Goal: Information Seeking & Learning: Check status

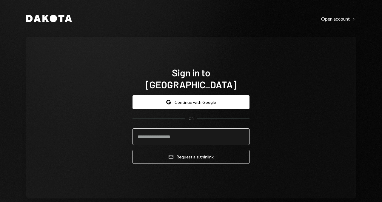
click at [182, 131] on input "email" at bounding box center [191, 136] width 117 height 17
type input "**********"
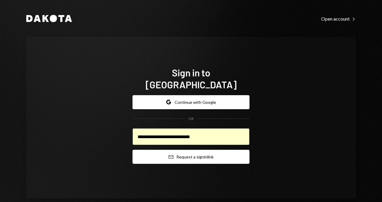
click at [156, 156] on button "Email Request a sign in link" at bounding box center [191, 157] width 117 height 14
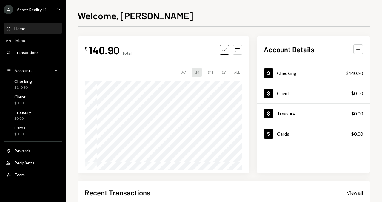
click at [37, 8] on div "Asset Reality Li..." at bounding box center [33, 9] width 32 height 5
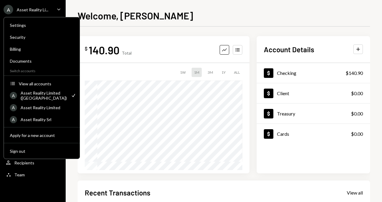
click at [124, 36] on div "$ 140.90 Total Graph Accounts 1W 1M 3M 1Y ALL $185.90 Aug 05, 2025 Account Deta…" at bounding box center [224, 179] width 293 height 305
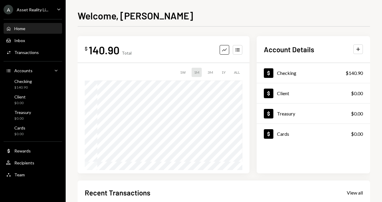
click at [48, 9] on div "A Asset Reality Li... Caret Down" at bounding box center [33, 10] width 66 height 10
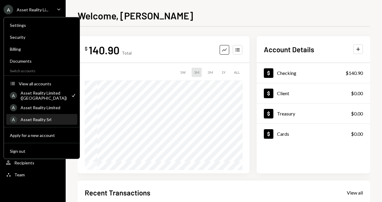
click at [45, 121] on div "Asset Reality Srl" at bounding box center [47, 119] width 53 height 5
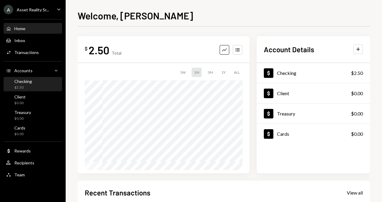
click at [36, 85] on div "Checking $2.50" at bounding box center [33, 84] width 54 height 11
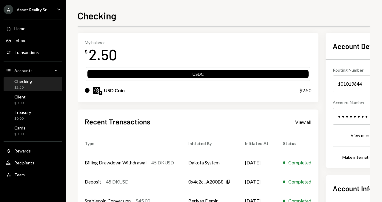
scroll to position [7, 0]
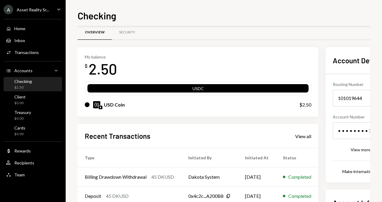
click at [299, 141] on div "Recent Transactions View all Type Initiated By Initiated At Status Billing Draw…" at bounding box center [198, 193] width 241 height 139
click at [307, 135] on div "View all" at bounding box center [304, 137] width 16 height 6
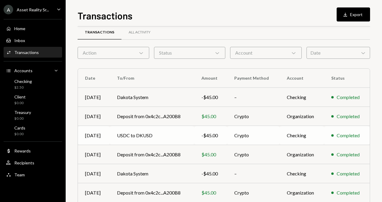
scroll to position [15, 0]
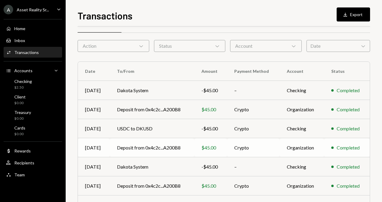
click at [146, 148] on td "Deposit from 0x4c2c...A200B8" at bounding box center [152, 147] width 85 height 19
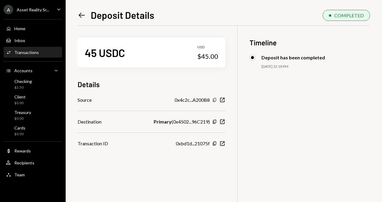
click at [217, 99] on icon "Copy" at bounding box center [214, 100] width 5 height 5
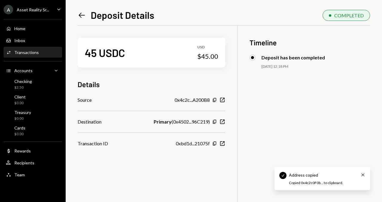
click at [77, 14] on div "Left Arrow Deposit Details COMPLETED 45 USDC USD $45.00 Details Source 0x4c2c..…" at bounding box center [224, 101] width 317 height 202
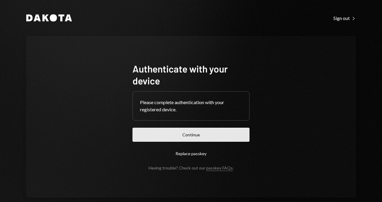
click at [173, 136] on button "Continue" at bounding box center [191, 135] width 117 height 14
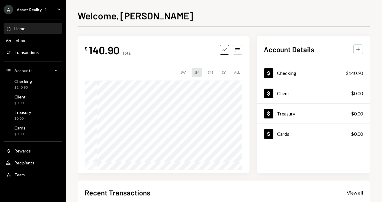
click at [54, 16] on div "Home Home Inbox Inbox Activities Transactions Accounts Accounts Caret Down Chec…" at bounding box center [33, 99] width 66 height 166
click at [54, 10] on div "A Asset Reality Li... Caret Down" at bounding box center [33, 10] width 66 height 10
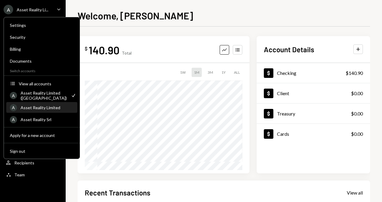
click at [47, 108] on div "Asset Reality Limited" at bounding box center [47, 107] width 53 height 5
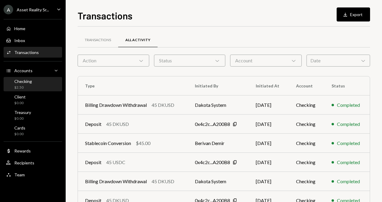
click at [36, 88] on div "Checking $2.50" at bounding box center [33, 84] width 54 height 11
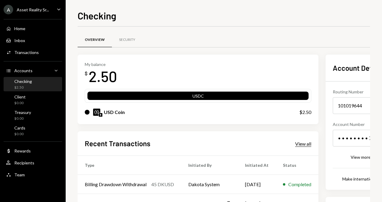
click at [308, 144] on div "View all" at bounding box center [304, 144] width 16 height 6
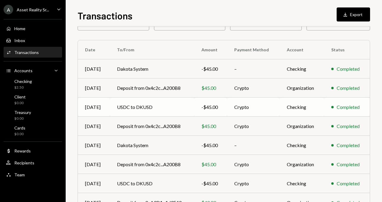
scroll to position [39, 0]
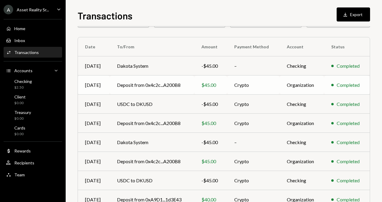
click at [164, 85] on td "Deposit from 0x4c2c...A200B8" at bounding box center [152, 85] width 85 height 19
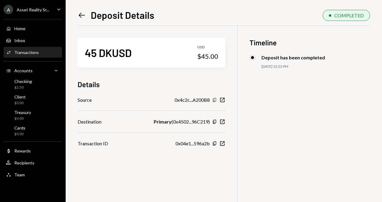
click at [217, 100] on icon "Copy" at bounding box center [214, 100] width 5 height 5
click at [84, 16] on icon "Left Arrow" at bounding box center [82, 15] width 8 height 8
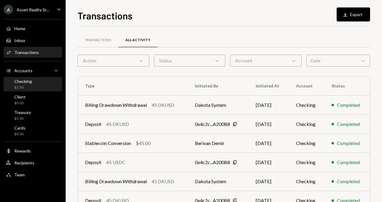
click at [46, 85] on div "Checking $2.50" at bounding box center [33, 84] width 54 height 11
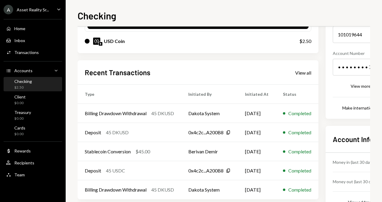
scroll to position [77, 0]
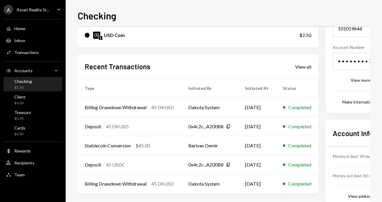
click at [299, 70] on div "Recent Transactions View all" at bounding box center [198, 67] width 227 height 10
click at [304, 68] on div "View all" at bounding box center [304, 67] width 16 height 6
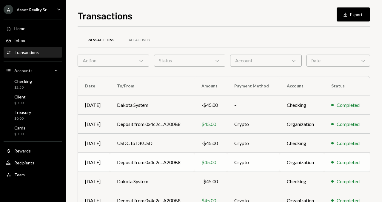
click at [159, 162] on td "Deposit from 0x4c2c...A200B8" at bounding box center [152, 162] width 85 height 19
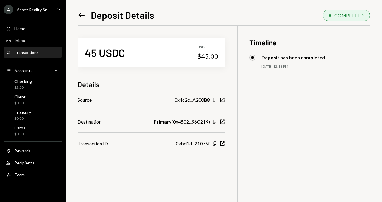
click at [217, 101] on icon "Copy" at bounding box center [214, 100] width 5 height 5
click at [83, 15] on icon at bounding box center [82, 15] width 6 height 5
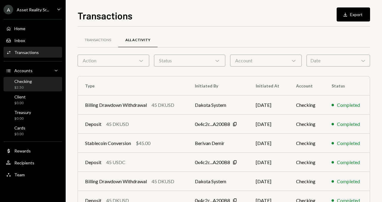
click at [33, 85] on div "Checking $2.50" at bounding box center [33, 84] width 54 height 11
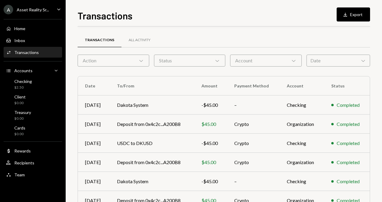
scroll to position [21, 0]
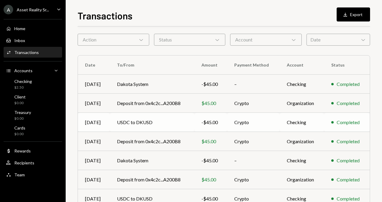
click at [179, 122] on td "USDC to DKUSD" at bounding box center [152, 122] width 85 height 19
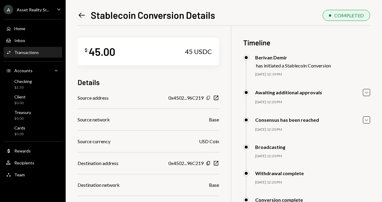
click at [207, 99] on icon "Copy" at bounding box center [208, 98] width 5 height 5
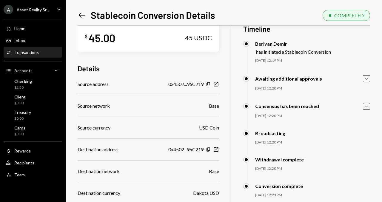
scroll to position [8, 0]
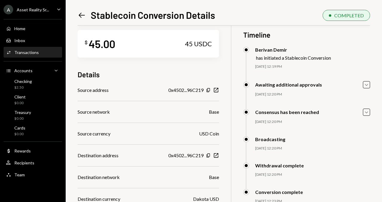
click at [80, 11] on icon "Left Arrow" at bounding box center [82, 15] width 8 height 8
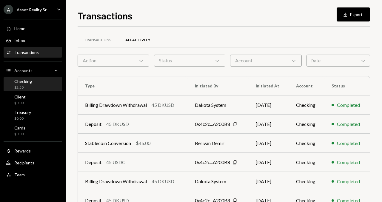
click at [35, 84] on div "Checking $2.50" at bounding box center [33, 84] width 54 height 11
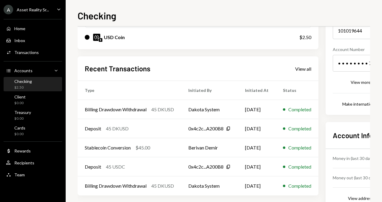
scroll to position [76, 0]
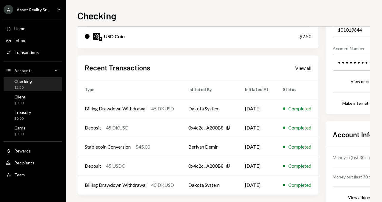
click at [308, 66] on div "View all" at bounding box center [304, 68] width 16 height 6
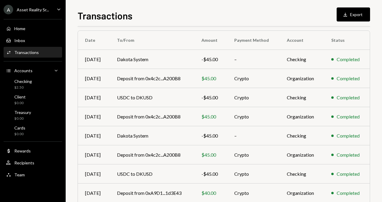
scroll to position [46, 0]
drag, startPoint x: 154, startPoint y: 97, endPoint x: 118, endPoint y: 97, distance: 35.9
click at [118, 97] on td "USDC to DKUSD" at bounding box center [152, 97] width 85 height 19
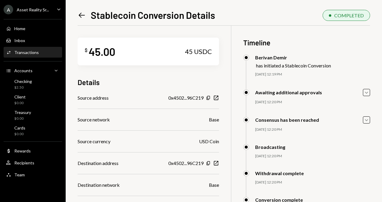
click at [79, 15] on icon at bounding box center [82, 15] width 6 height 5
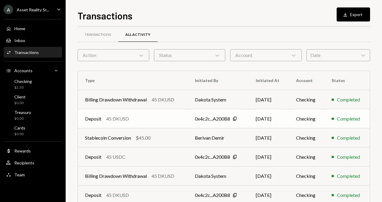
scroll to position [6, 0]
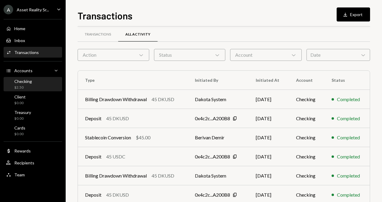
click at [31, 87] on div "Checking $2.50" at bounding box center [33, 84] width 54 height 11
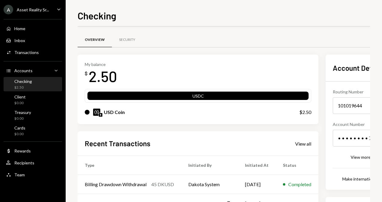
scroll to position [73, 0]
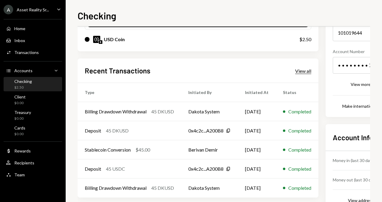
click at [307, 69] on div "View all" at bounding box center [304, 71] width 16 height 6
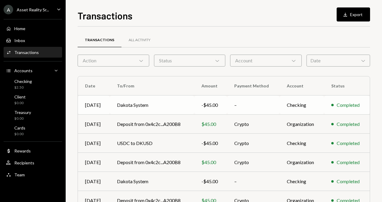
click at [137, 107] on td "Dakota System" at bounding box center [152, 105] width 85 height 19
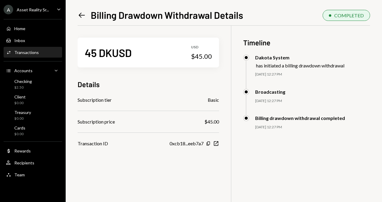
click at [78, 16] on icon "Left Arrow" at bounding box center [82, 15] width 8 height 8
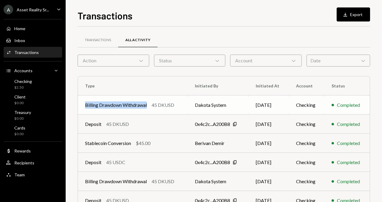
drag, startPoint x: 149, startPoint y: 106, endPoint x: 85, endPoint y: 107, distance: 64.0
click at [85, 107] on div "Billing Drawdown Withdrawal 45 DKUSD" at bounding box center [133, 105] width 96 height 7
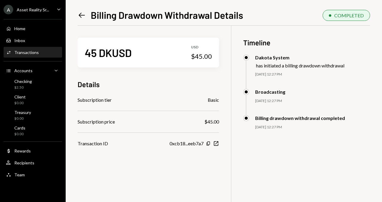
click at [244, 17] on div "Left Arrow Billing Drawdown Withdrawal Details COMPLETED" at bounding box center [224, 14] width 293 height 13
click at [162, 15] on h1 "Billing Drawdown Withdrawal Details" at bounding box center [167, 15] width 153 height 12
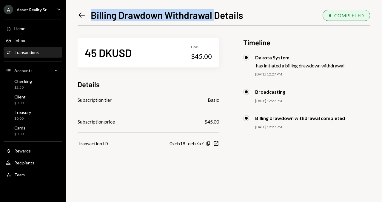
drag, startPoint x: 215, startPoint y: 15, endPoint x: 92, endPoint y: 16, distance: 122.5
click at [92, 16] on h1 "Billing Drawdown Withdrawal Details" at bounding box center [167, 15] width 153 height 12
copy h1 "Billing Drawdown Withdrawal"
click at [33, 84] on div "Checking $2.50" at bounding box center [33, 84] width 54 height 11
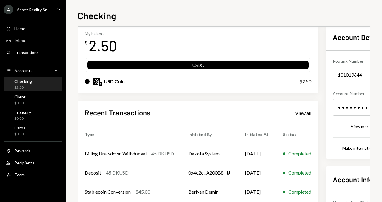
scroll to position [31, 0]
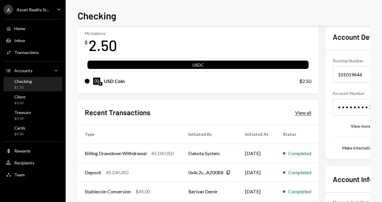
click at [307, 113] on div "View all" at bounding box center [304, 113] width 16 height 6
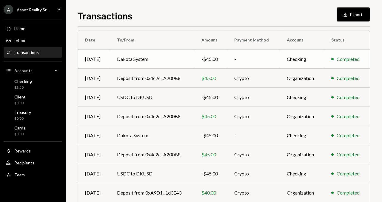
scroll to position [47, 0]
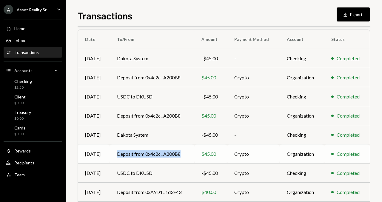
drag, startPoint x: 181, startPoint y: 153, endPoint x: 117, endPoint y: 155, distance: 63.7
click at [117, 155] on td "Deposit from 0x4c2c...A200B8" at bounding box center [152, 154] width 85 height 19
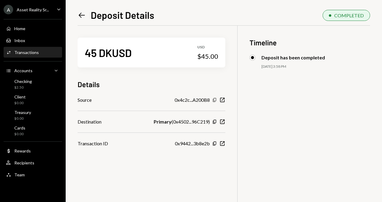
click at [217, 100] on icon "Copy" at bounding box center [214, 100] width 5 height 5
click at [27, 87] on div "$2.50" at bounding box center [23, 87] width 18 height 5
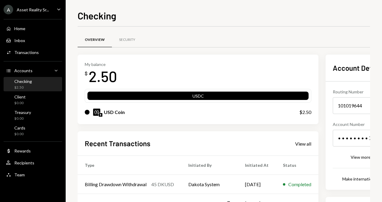
click at [300, 140] on link "View all" at bounding box center [304, 143] width 16 height 7
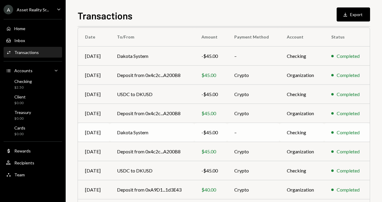
scroll to position [49, 0]
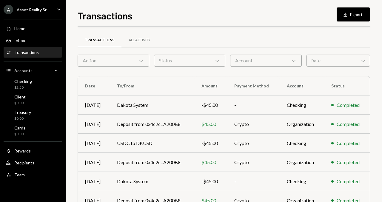
scroll to position [49, 0]
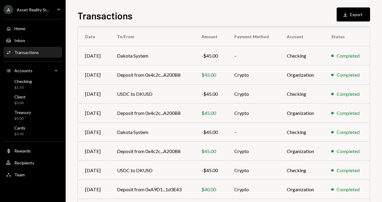
click at [45, 12] on div "Asset Reality Sr..." at bounding box center [33, 9] width 32 height 5
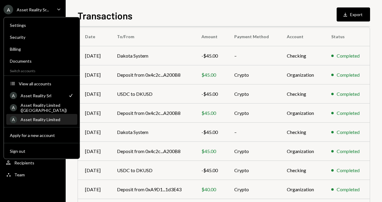
click at [42, 119] on div "Asset Reality Limited" at bounding box center [47, 119] width 53 height 5
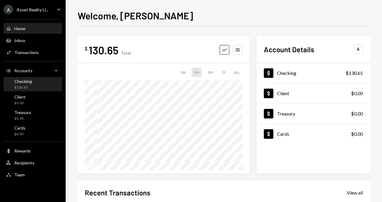
click at [33, 83] on div "Checking $130.65" at bounding box center [33, 84] width 54 height 11
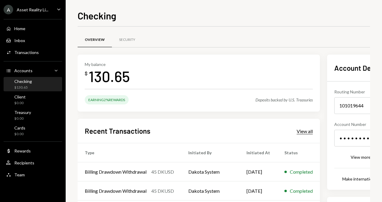
click at [311, 131] on div "View all" at bounding box center [305, 131] width 16 height 6
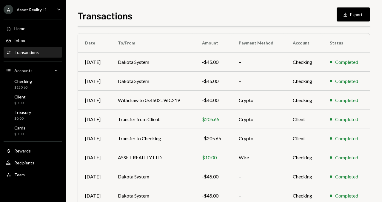
scroll to position [45, 0]
